Goal: Navigation & Orientation: Find specific page/section

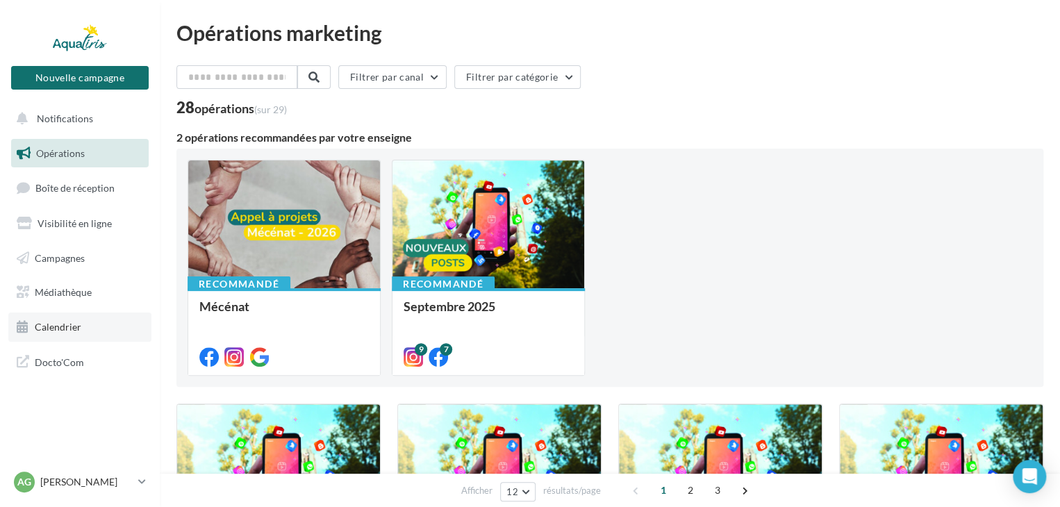
click at [58, 326] on span "Calendrier" at bounding box center [58, 327] width 47 height 12
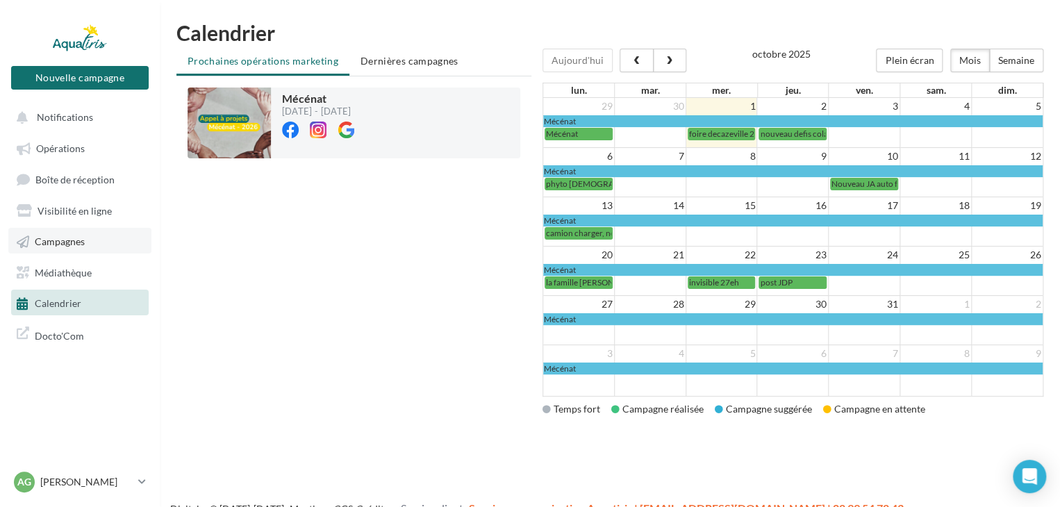
click at [51, 241] on span "Campagnes" at bounding box center [60, 241] width 50 height 12
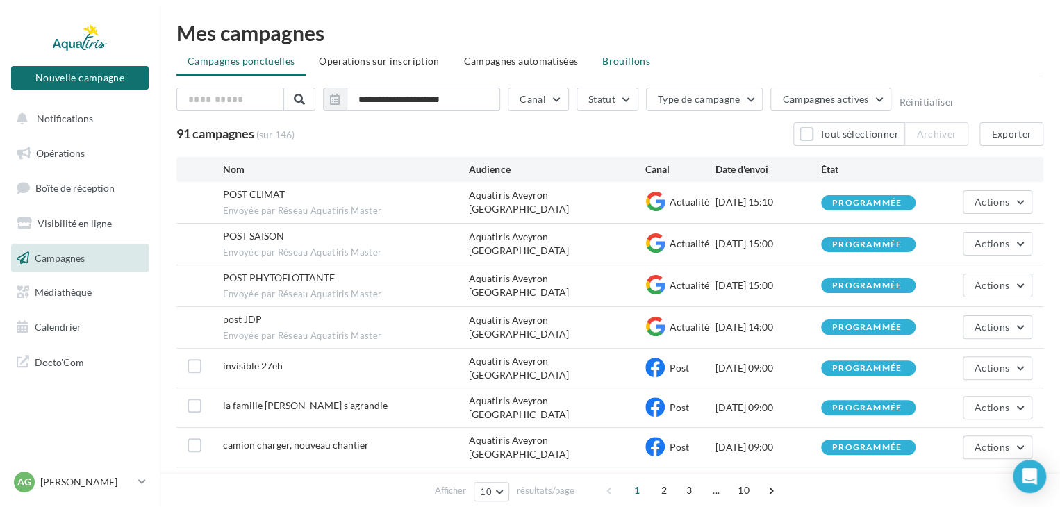
click at [648, 67] on li "Brouillons" at bounding box center [626, 61] width 70 height 25
